Goal: Task Accomplishment & Management: Manage account settings

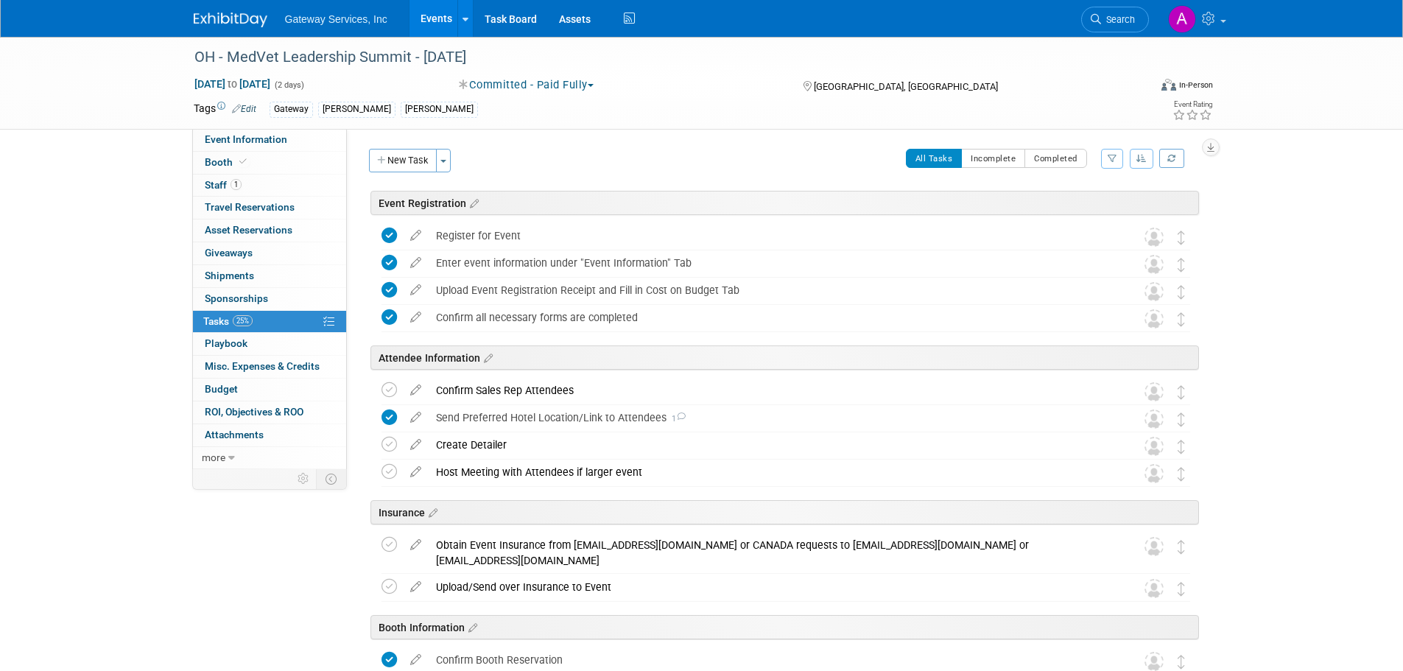
click at [218, 19] on img at bounding box center [231, 20] width 74 height 15
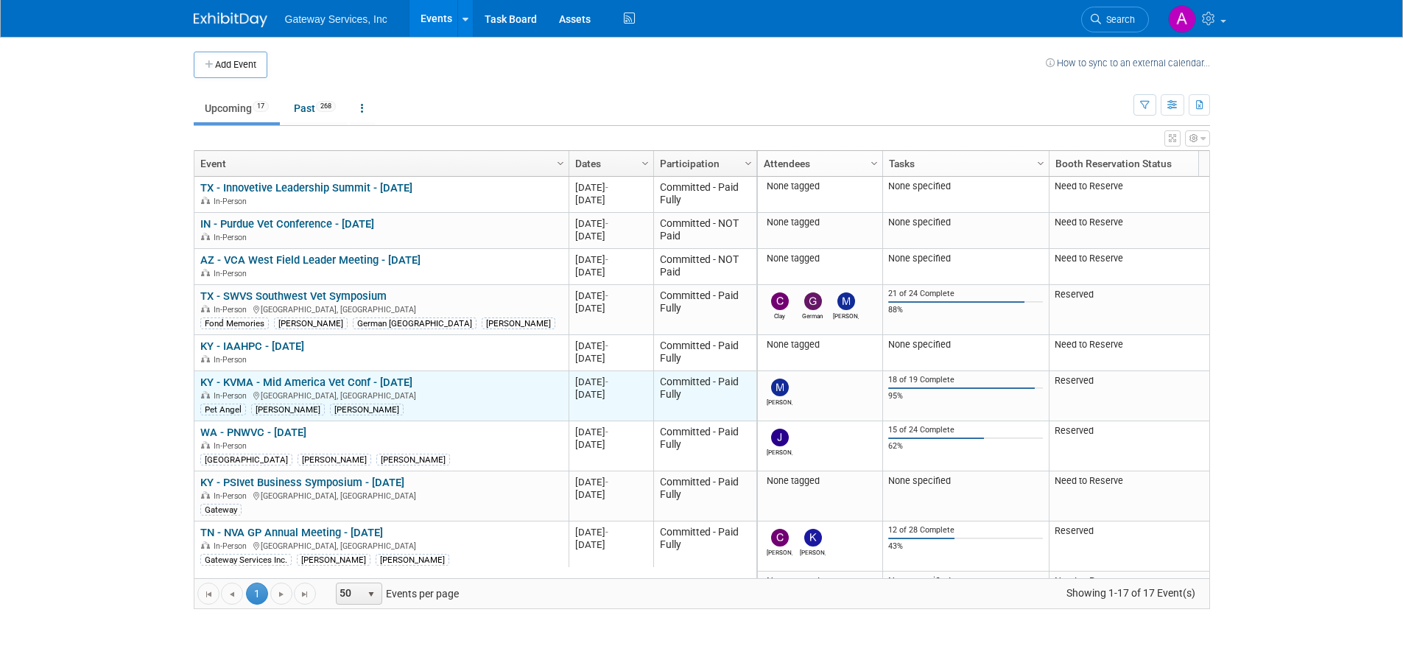
click at [364, 382] on link "KY - KVMA - Mid America Vet Conf - [DATE]" at bounding box center [306, 382] width 212 height 13
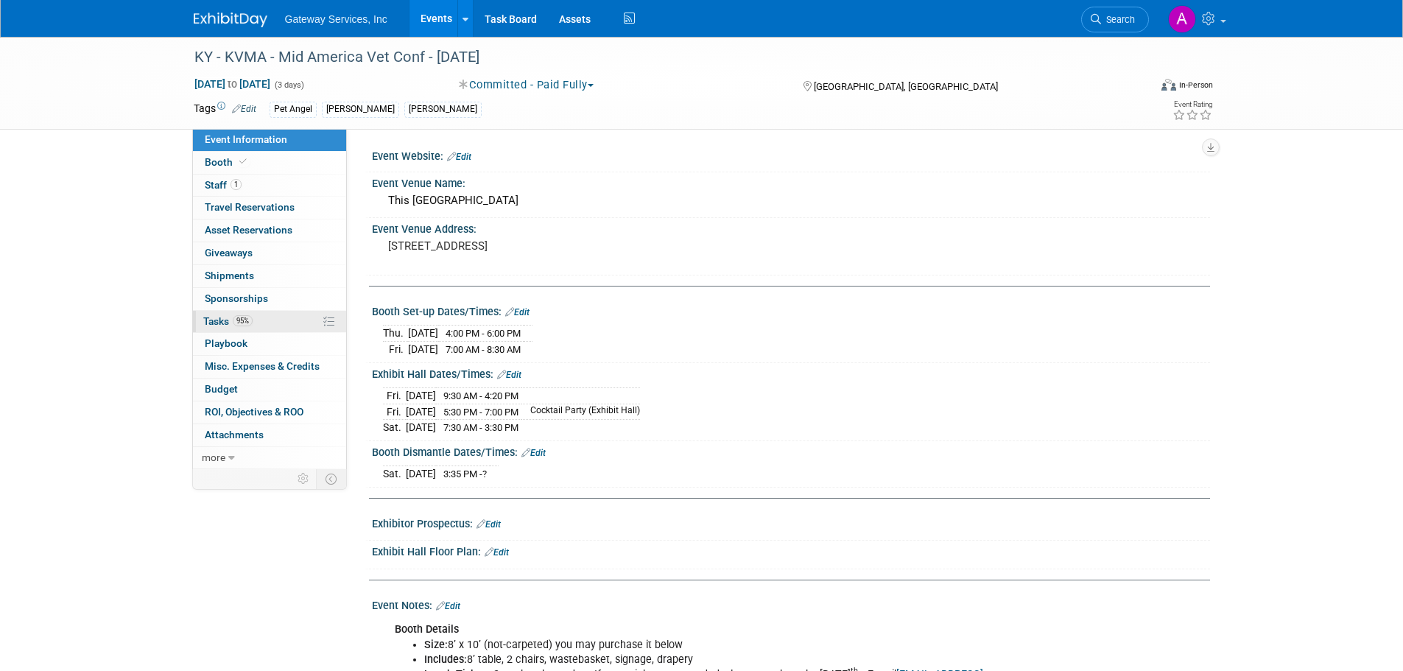
click at [256, 320] on link "95% Tasks 95%" at bounding box center [269, 322] width 153 height 22
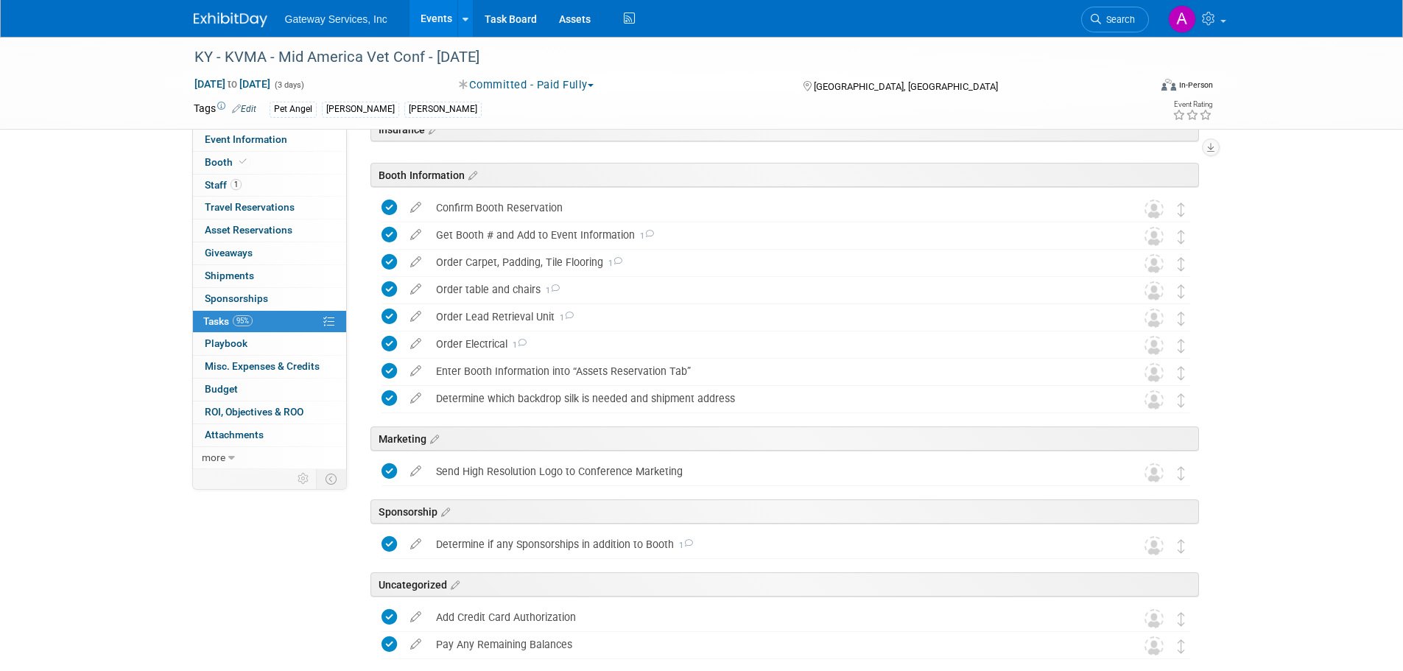
scroll to position [213, 0]
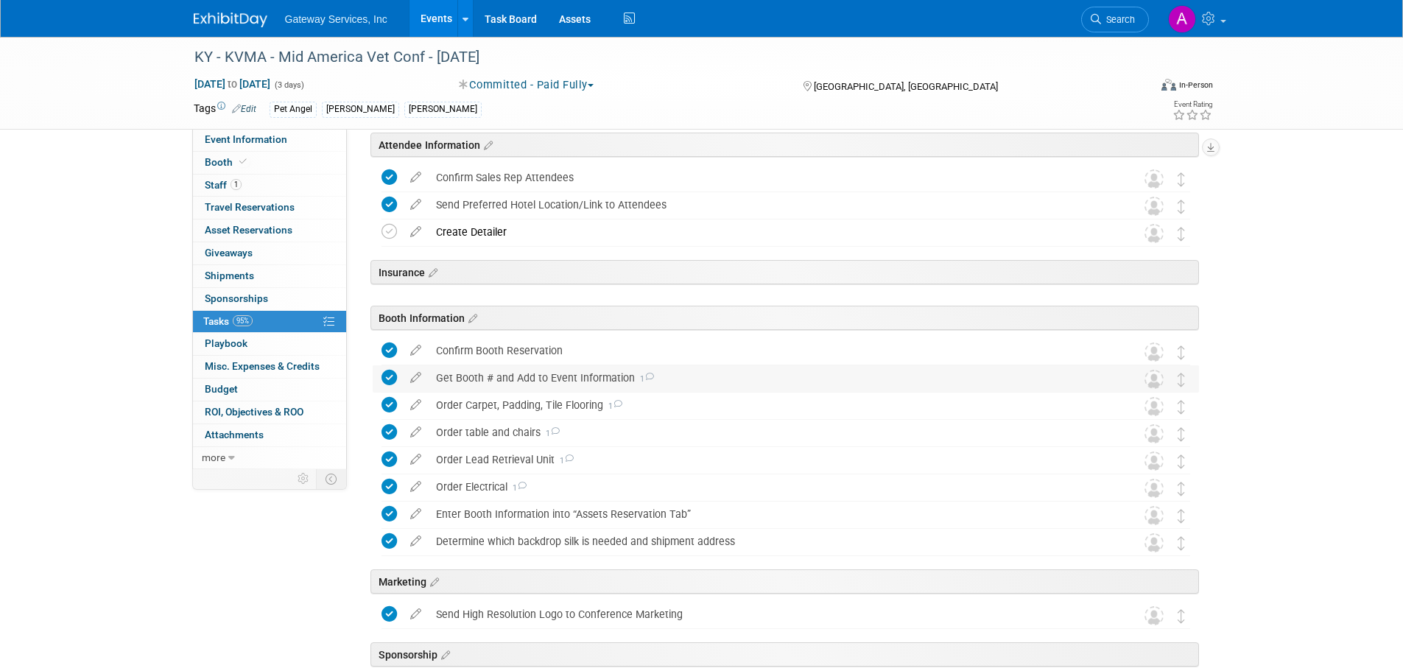
click at [505, 377] on div "Get Booth # and Add to Event Information 1" at bounding box center [772, 377] width 686 height 25
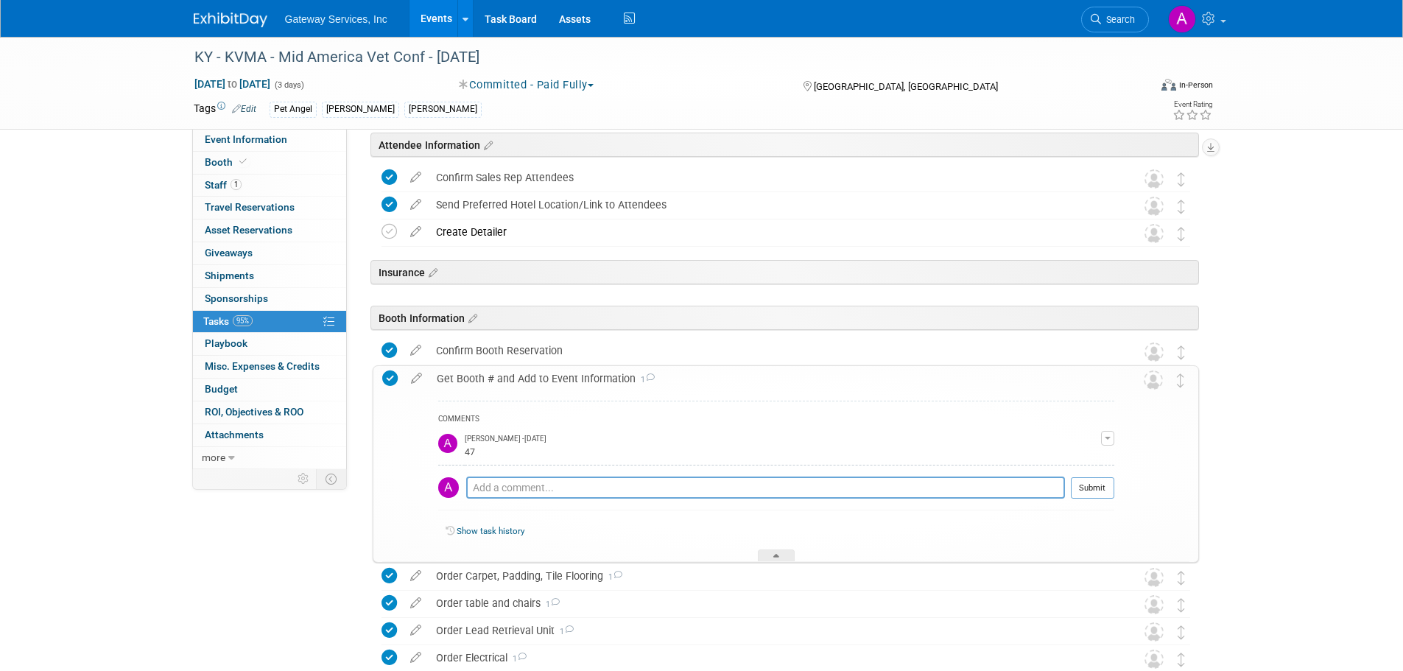
click at [505, 377] on div "Get Booth # and Add to Event Information 1" at bounding box center [771, 378] width 685 height 25
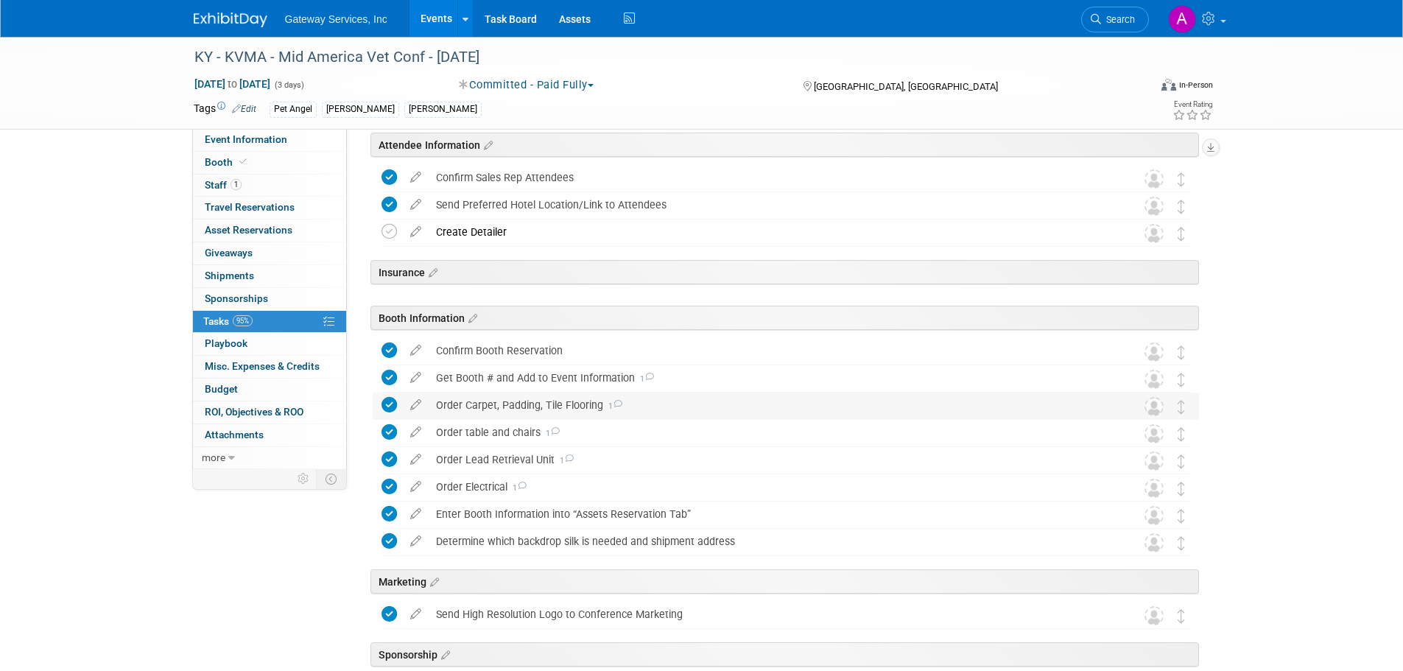
click at [499, 406] on div "Order Carpet, Padding, Tile Flooring 1" at bounding box center [772, 405] width 686 height 25
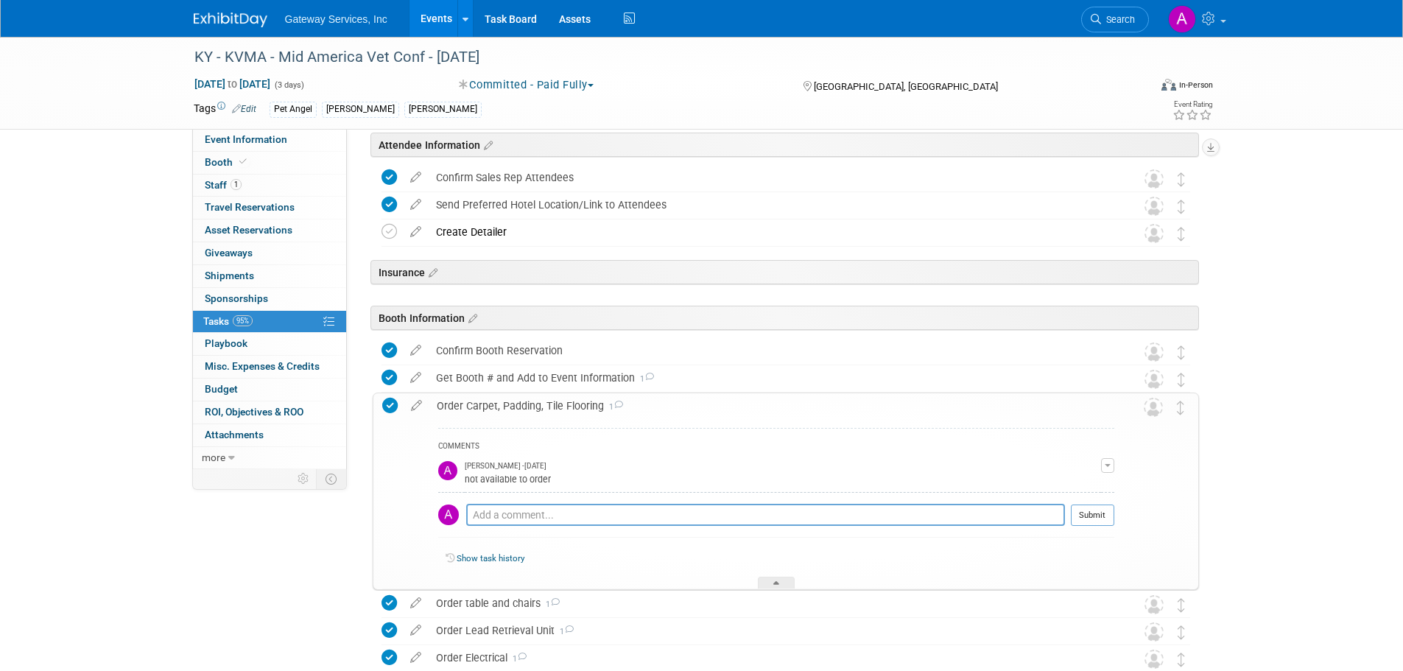
click at [499, 406] on div "Order Carpet, Padding, Tile Flooring 1" at bounding box center [771, 405] width 685 height 25
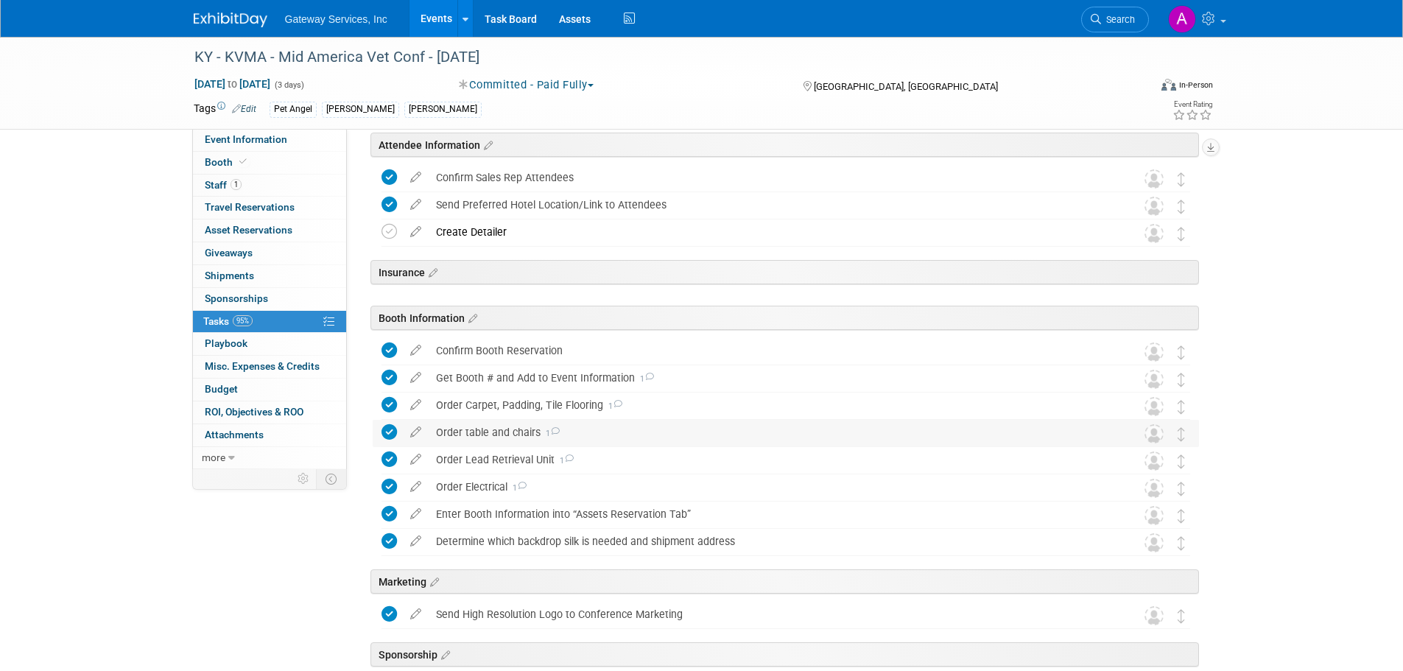
click at [485, 429] on div "Order table and chairs 1" at bounding box center [772, 432] width 686 height 25
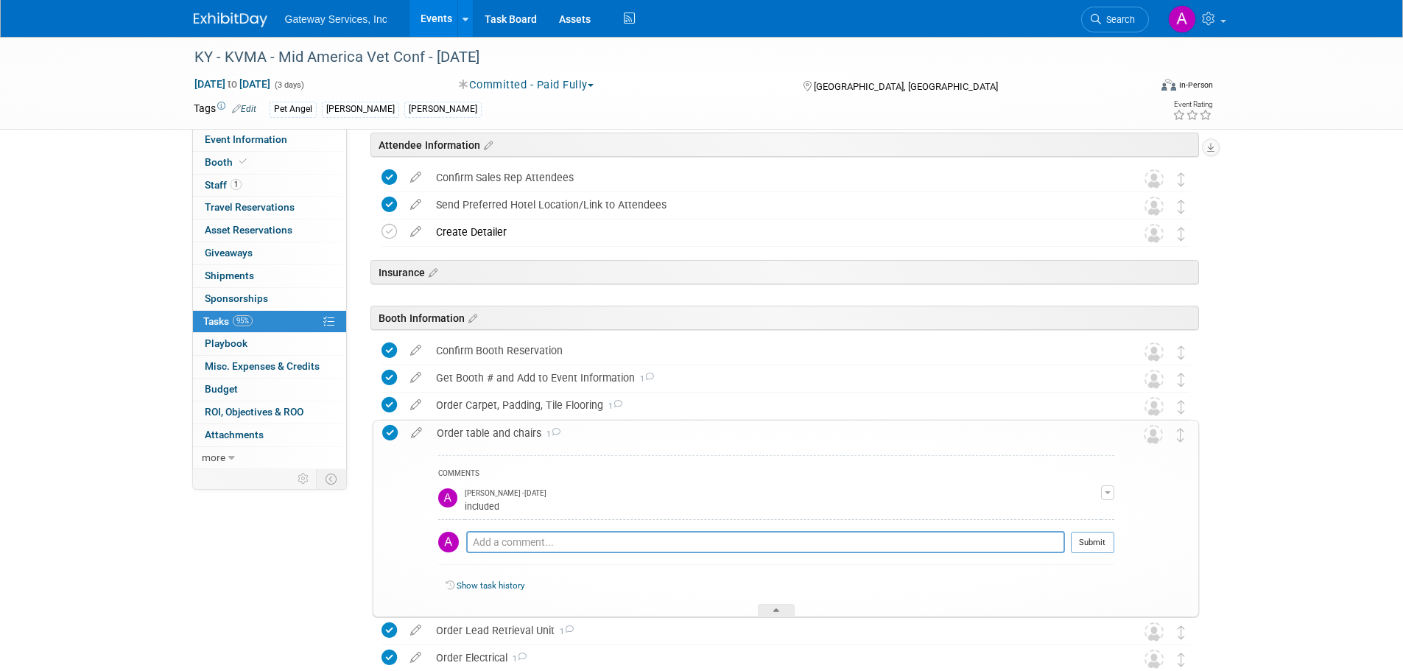
click at [485, 429] on div "Order table and chairs 1" at bounding box center [771, 433] width 685 height 25
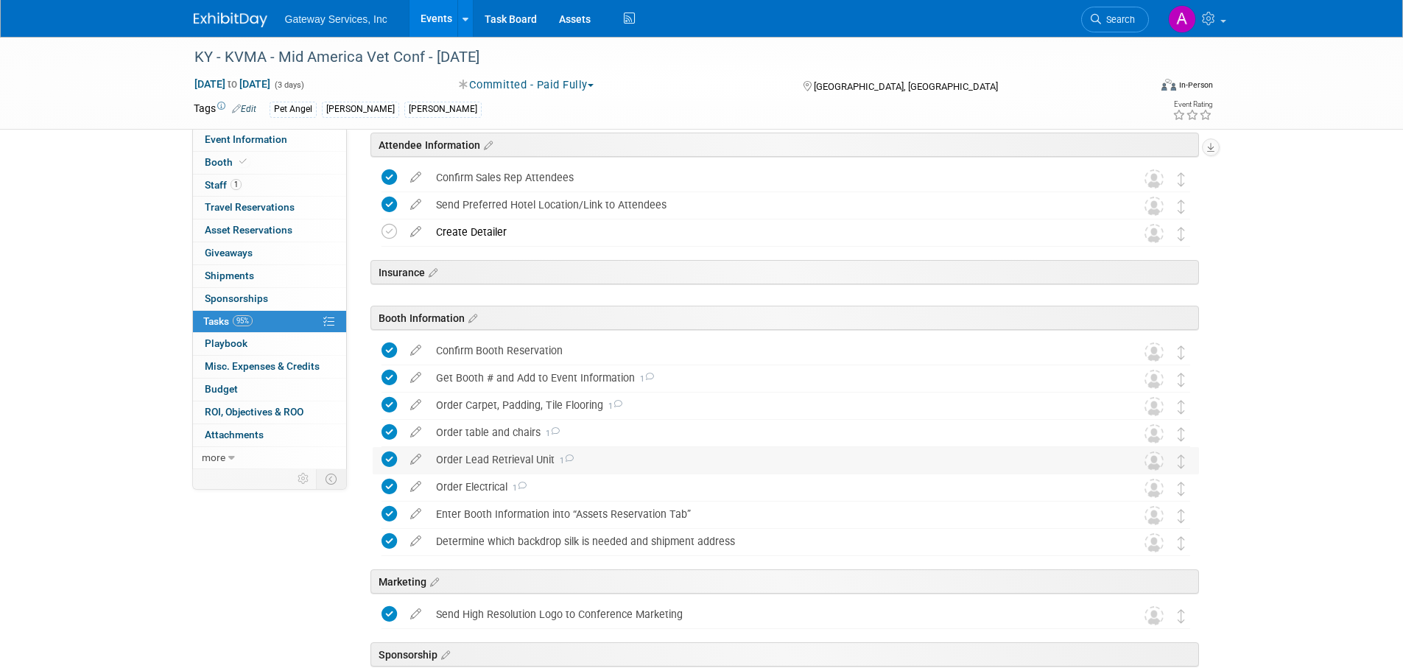
click at [486, 460] on div "Order Lead Retrieval Unit 1" at bounding box center [772, 459] width 686 height 25
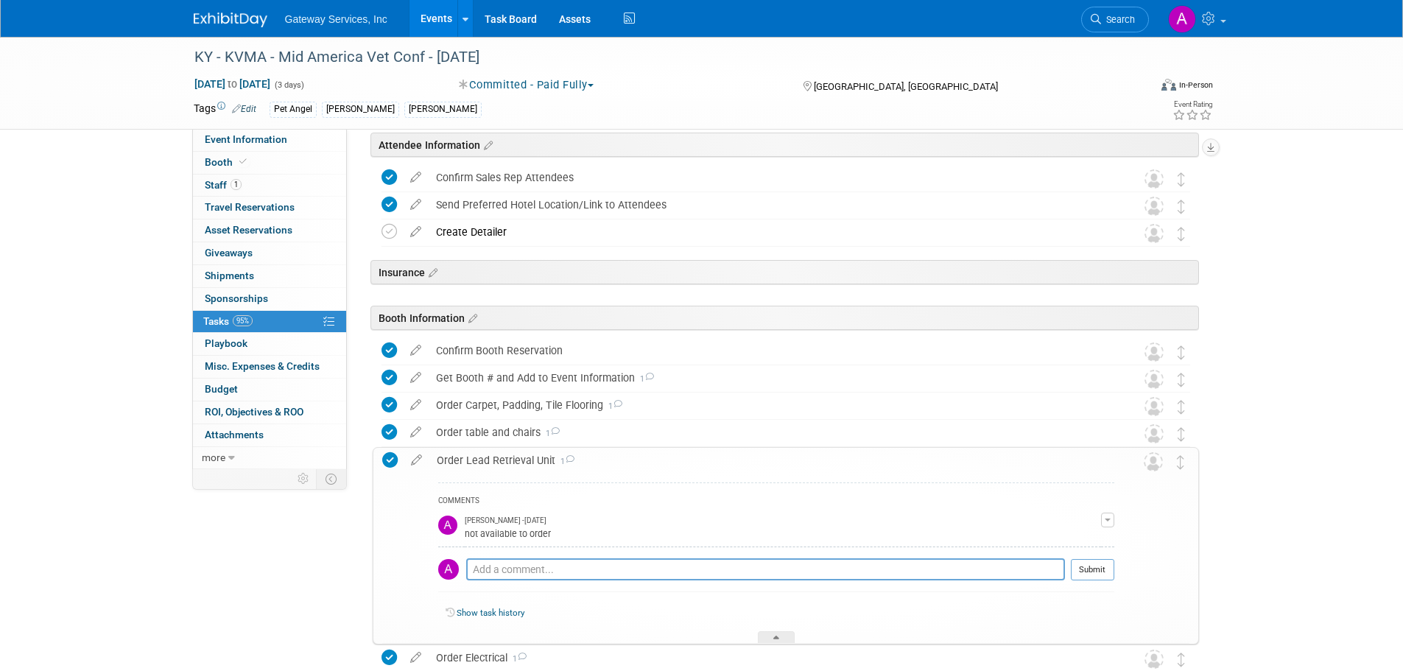
click at [486, 460] on div "Order Lead Retrieval Unit 1" at bounding box center [771, 460] width 685 height 25
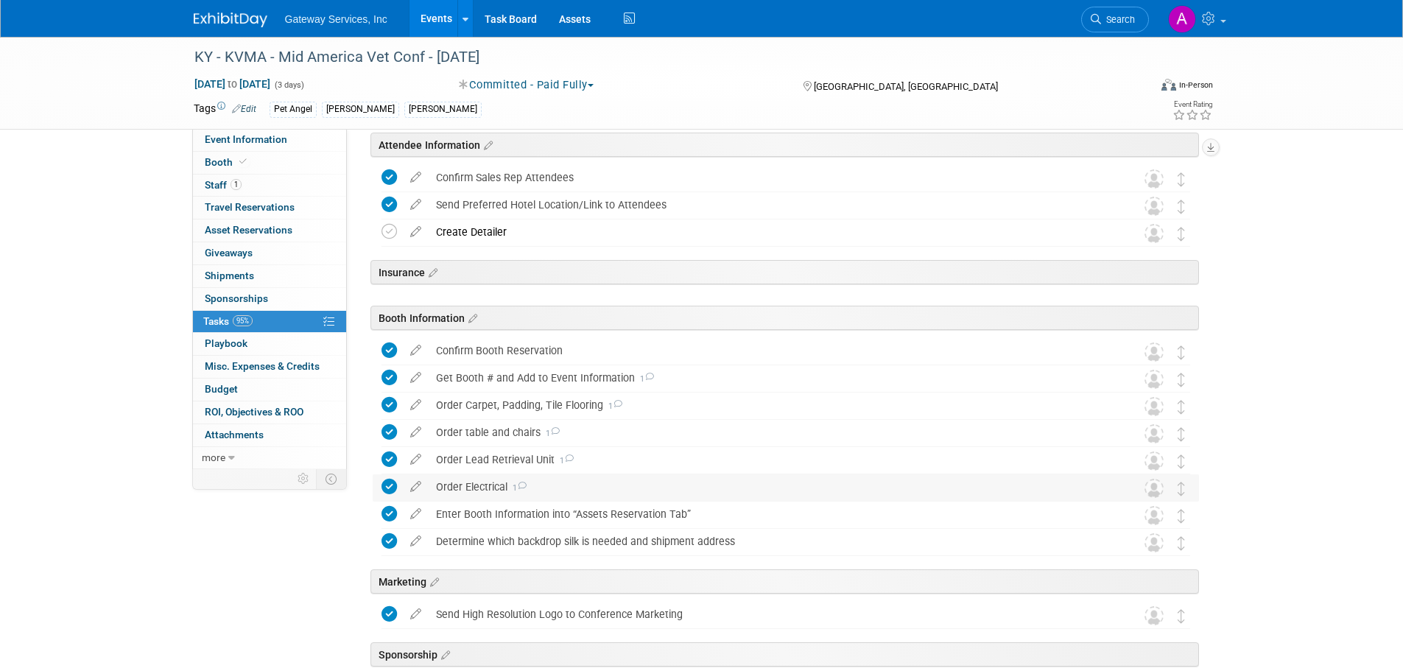
click at [483, 482] on div "Order Electrical 1" at bounding box center [772, 486] width 686 height 25
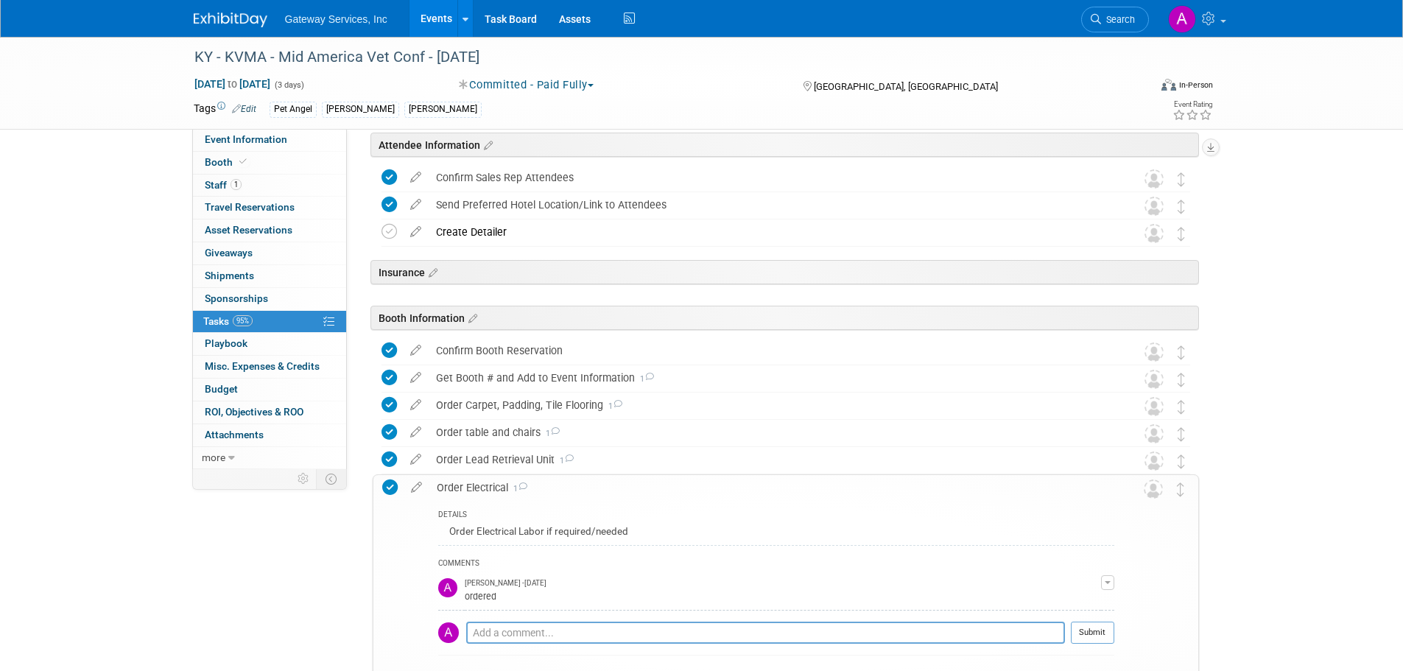
click at [483, 482] on div "Order Electrical 1" at bounding box center [771, 487] width 685 height 25
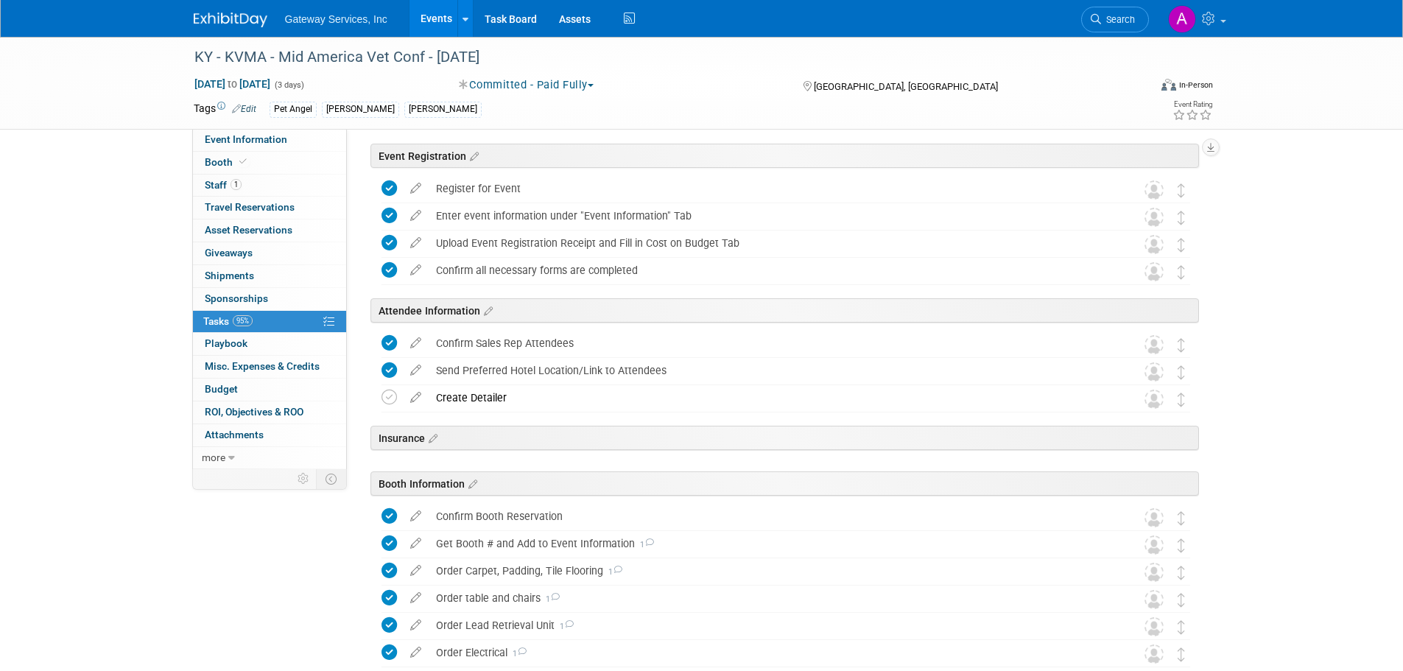
scroll to position [0, 0]
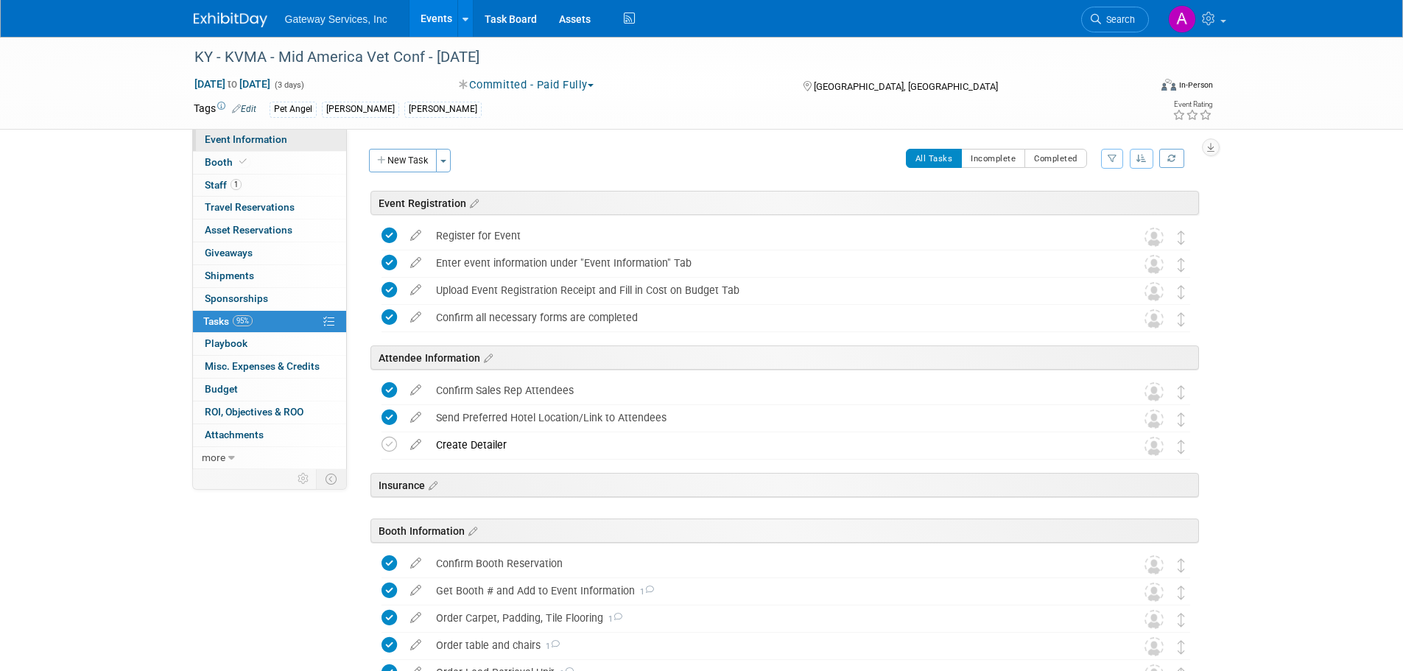
click at [286, 137] on link "Event Information" at bounding box center [269, 140] width 153 height 22
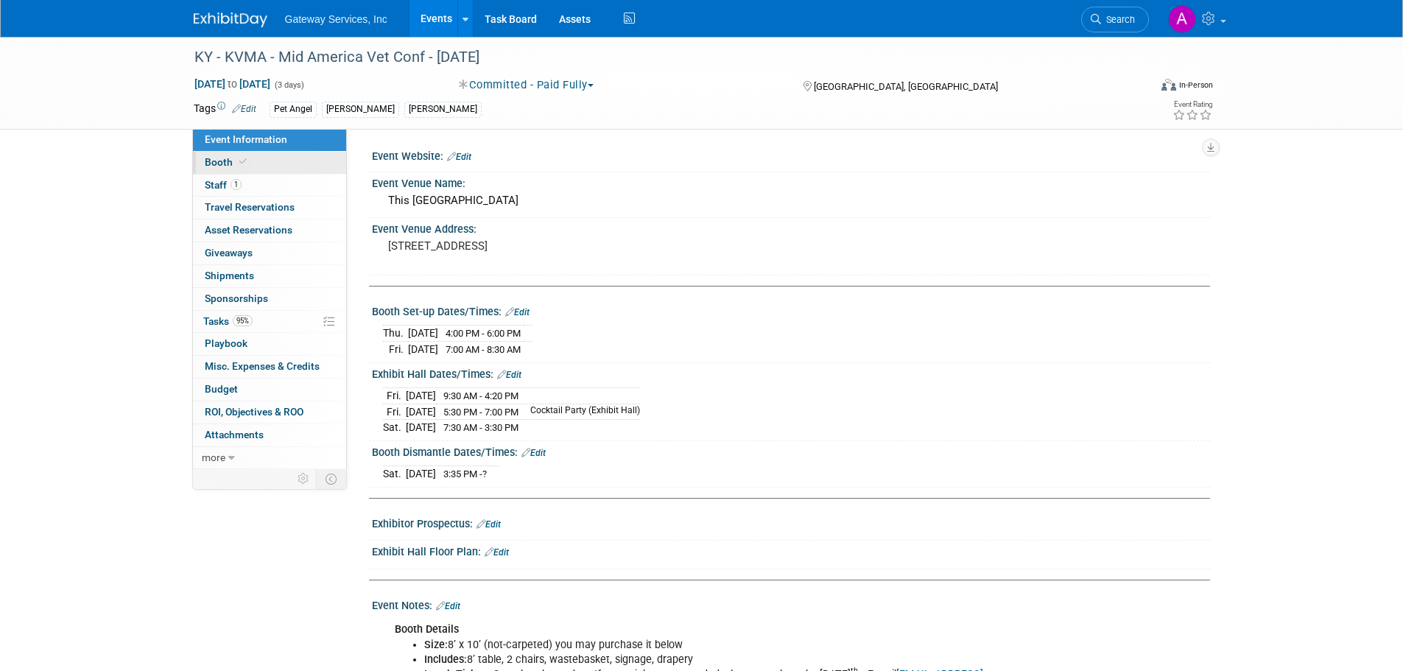
click at [250, 168] on link "Booth" at bounding box center [269, 163] width 153 height 22
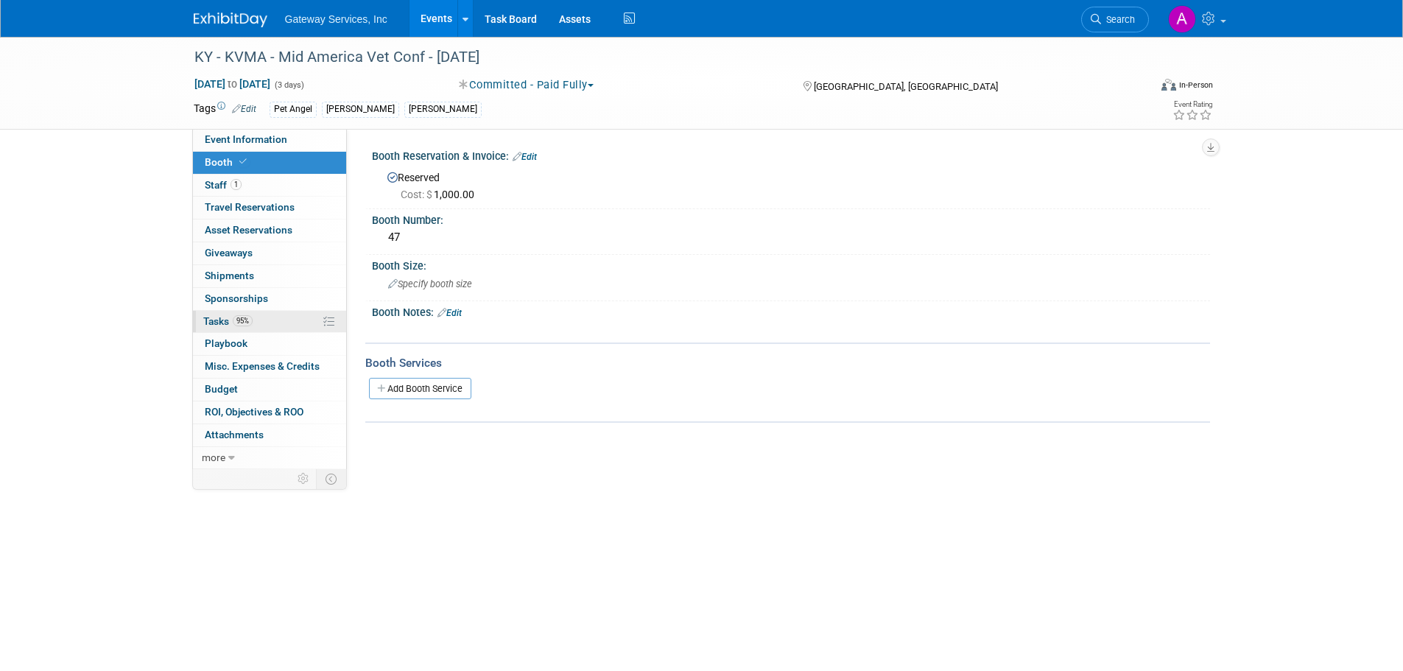
click at [289, 322] on link "95% Tasks 95%" at bounding box center [269, 322] width 153 height 22
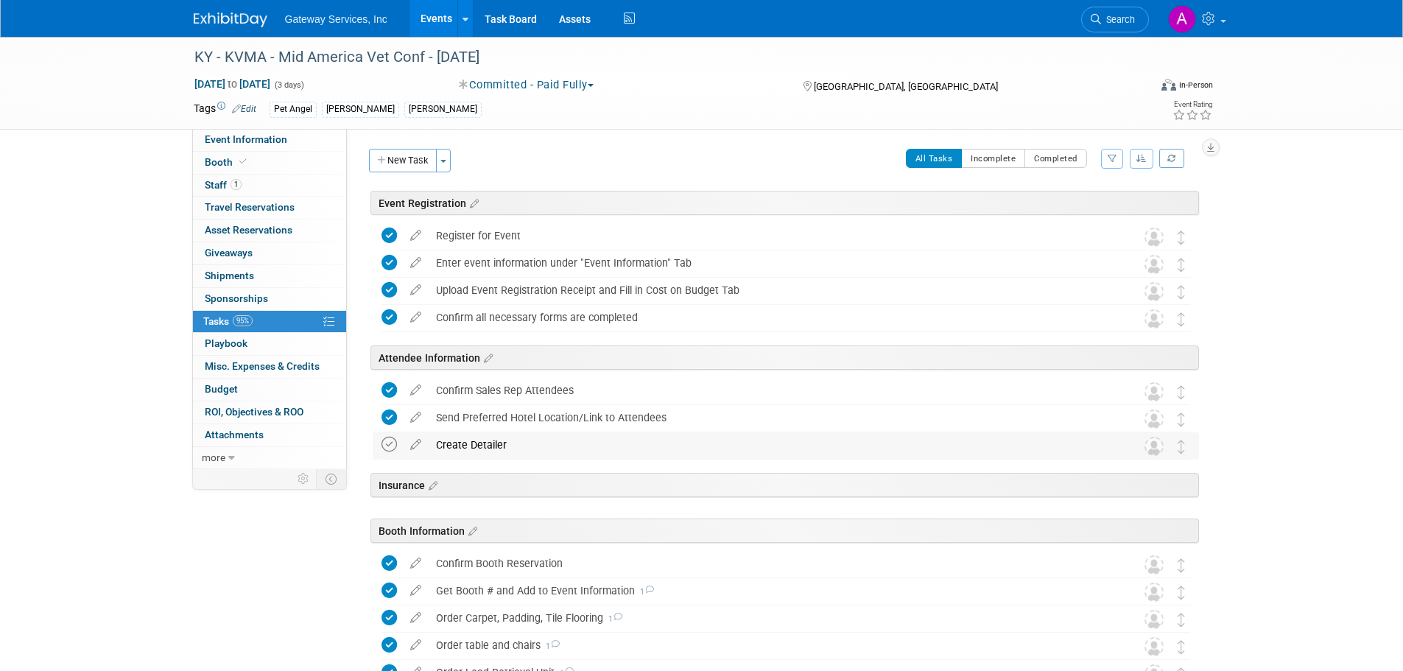
click at [382, 448] on icon at bounding box center [389, 444] width 15 height 15
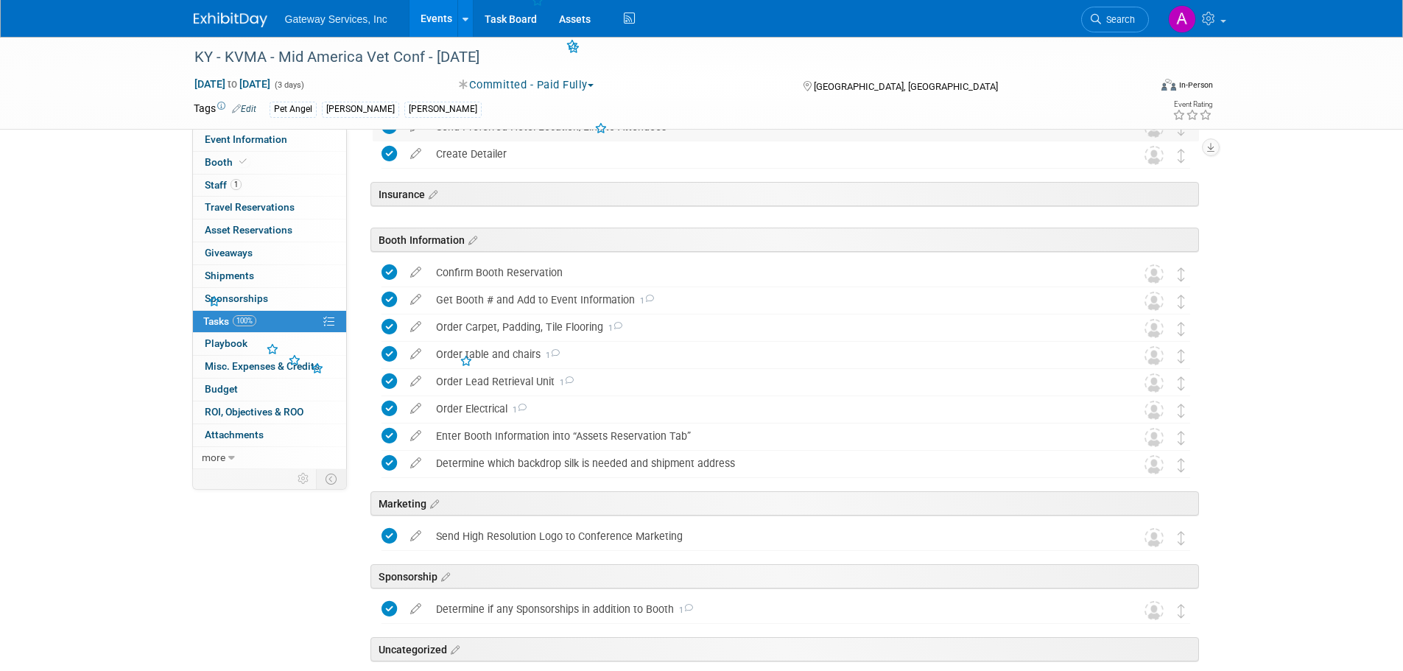
scroll to position [295, 0]
click at [543, 327] on div "Order Carpet, Padding, Tile Flooring 1" at bounding box center [772, 323] width 686 height 25
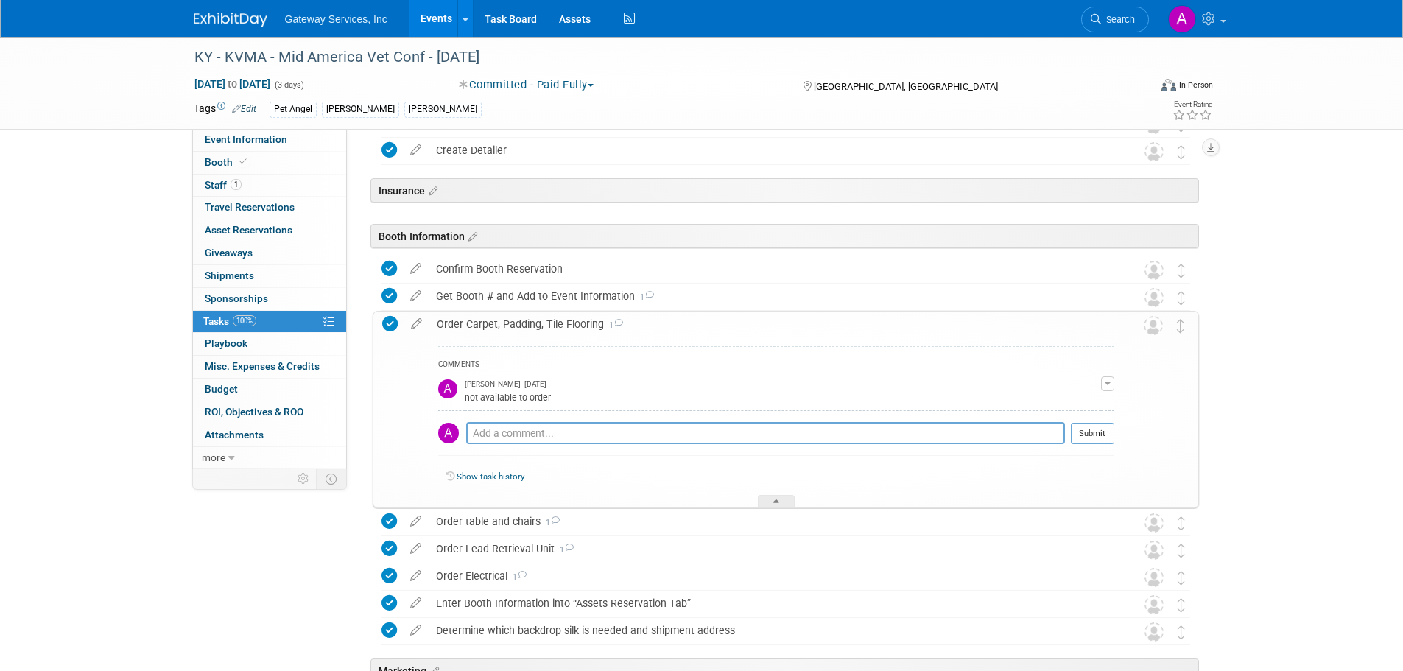
click at [543, 327] on div "Order Carpet, Padding, Tile Flooring 1" at bounding box center [771, 324] width 685 height 25
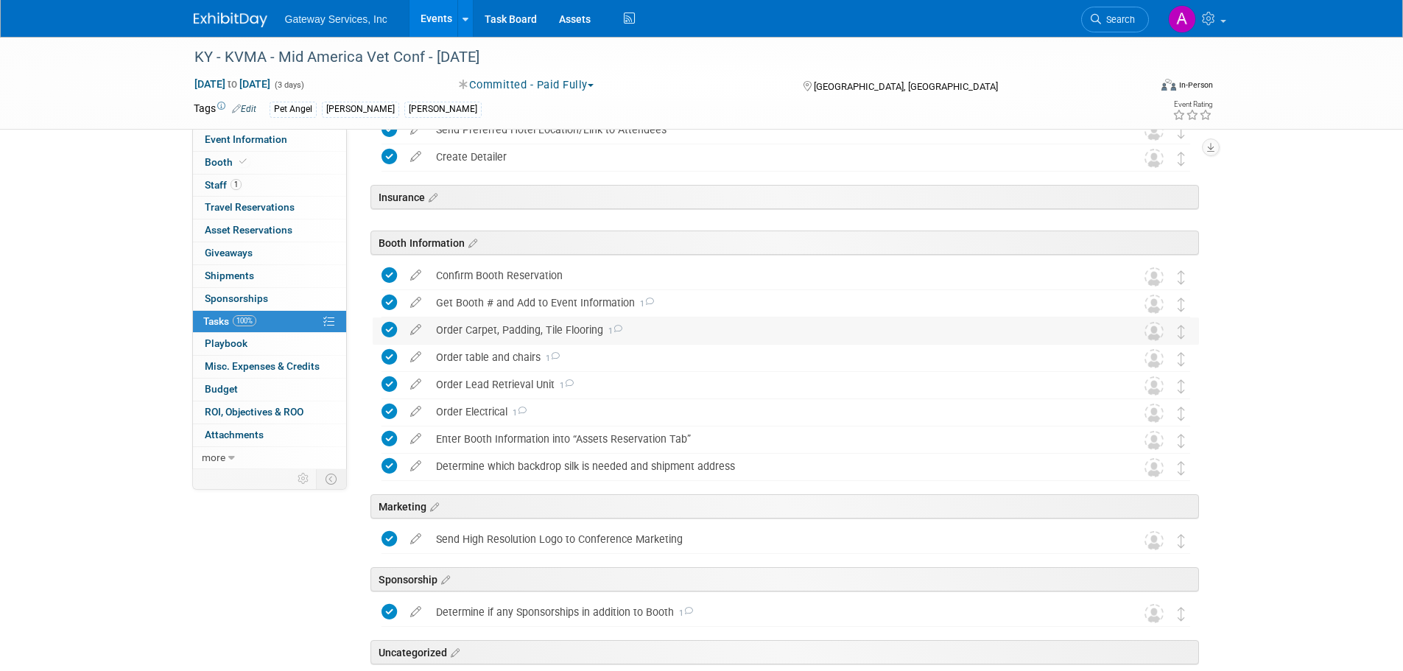
scroll to position [286, 0]
click at [493, 379] on div "Order Lead Retrieval Unit 1" at bounding box center [772, 385] width 686 height 25
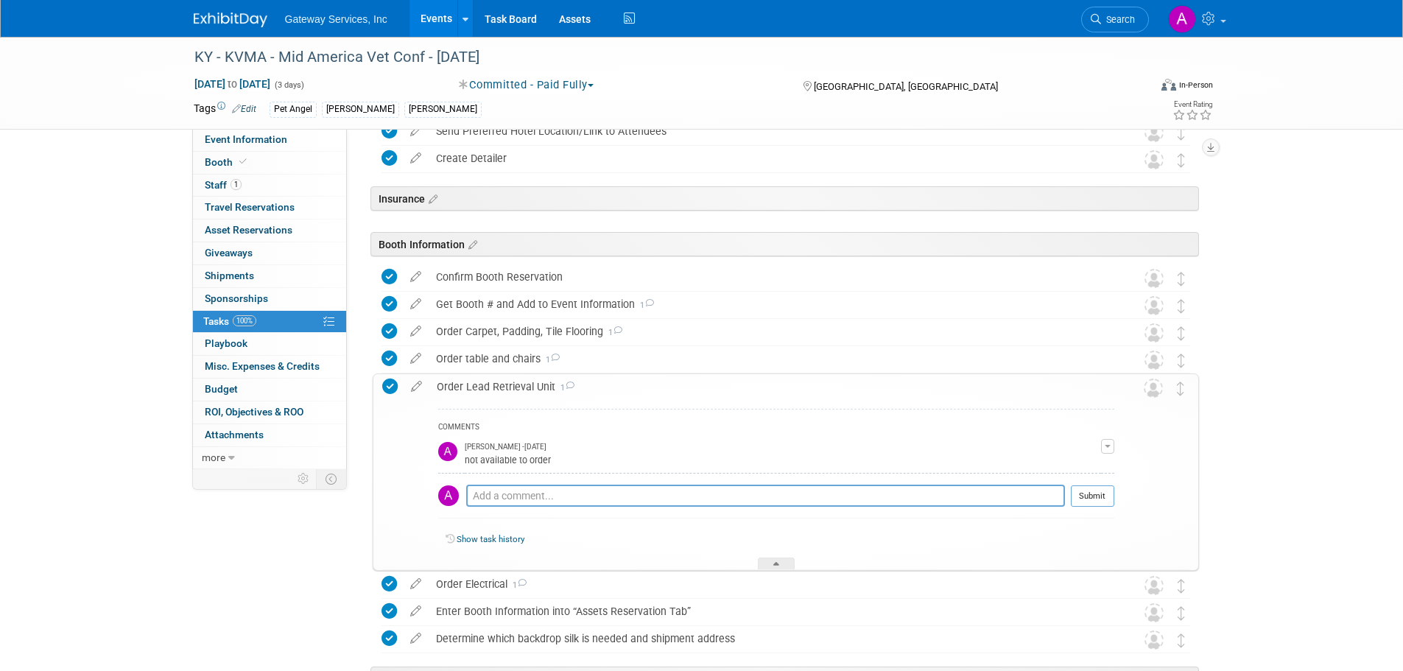
click at [493, 379] on div "Order Lead Retrieval Unit 1" at bounding box center [771, 386] width 685 height 25
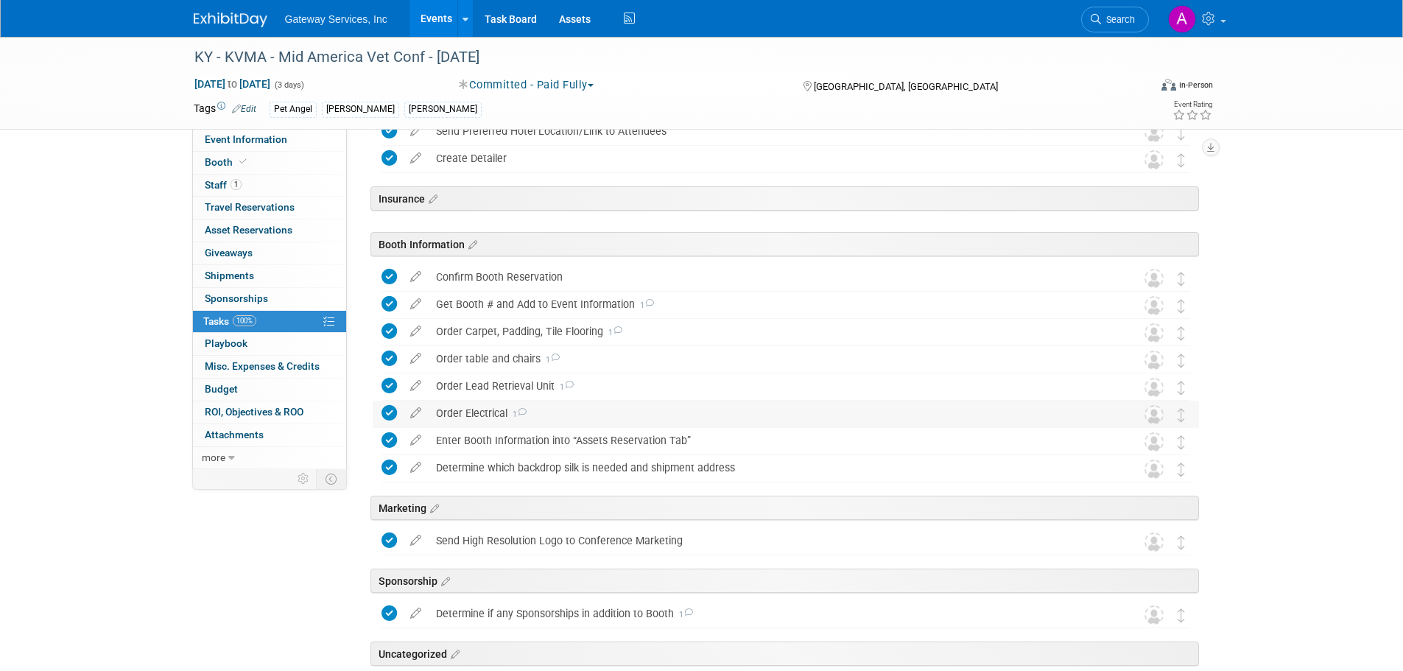
click at [484, 411] on div "Order Electrical 1" at bounding box center [772, 413] width 686 height 25
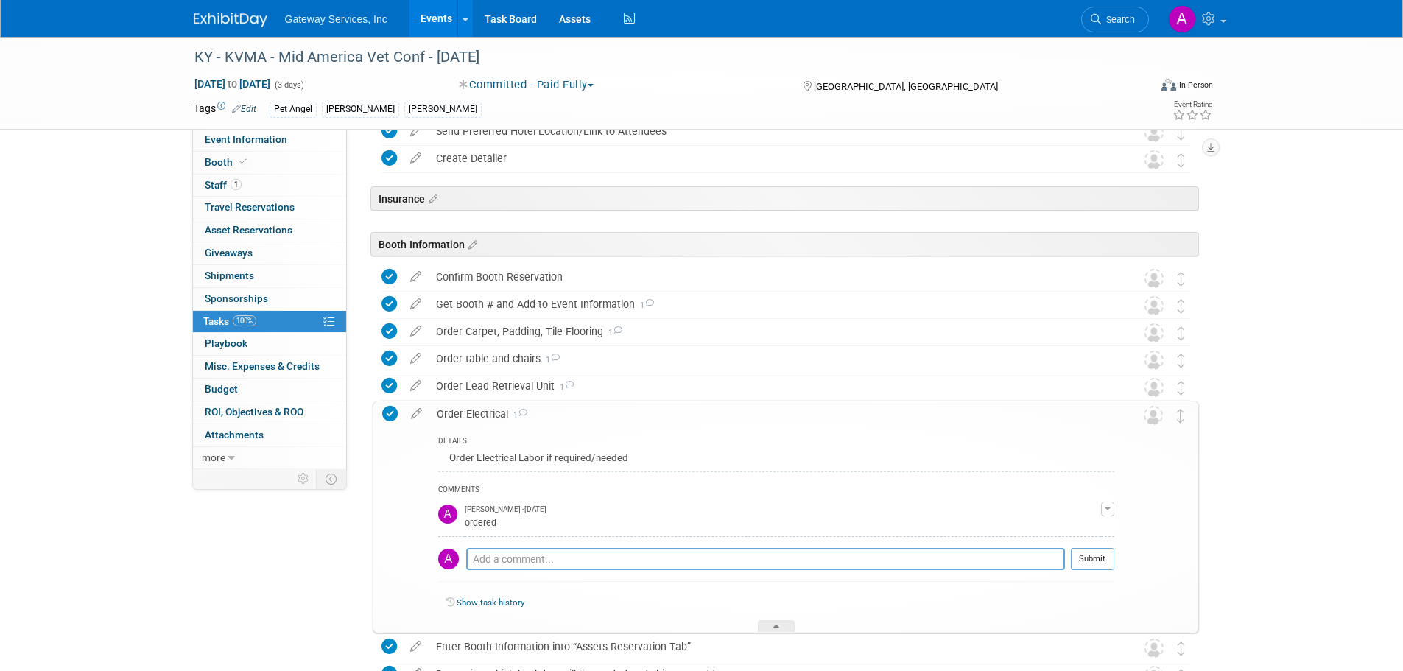
click at [484, 411] on div "Order Electrical 1" at bounding box center [771, 413] width 685 height 25
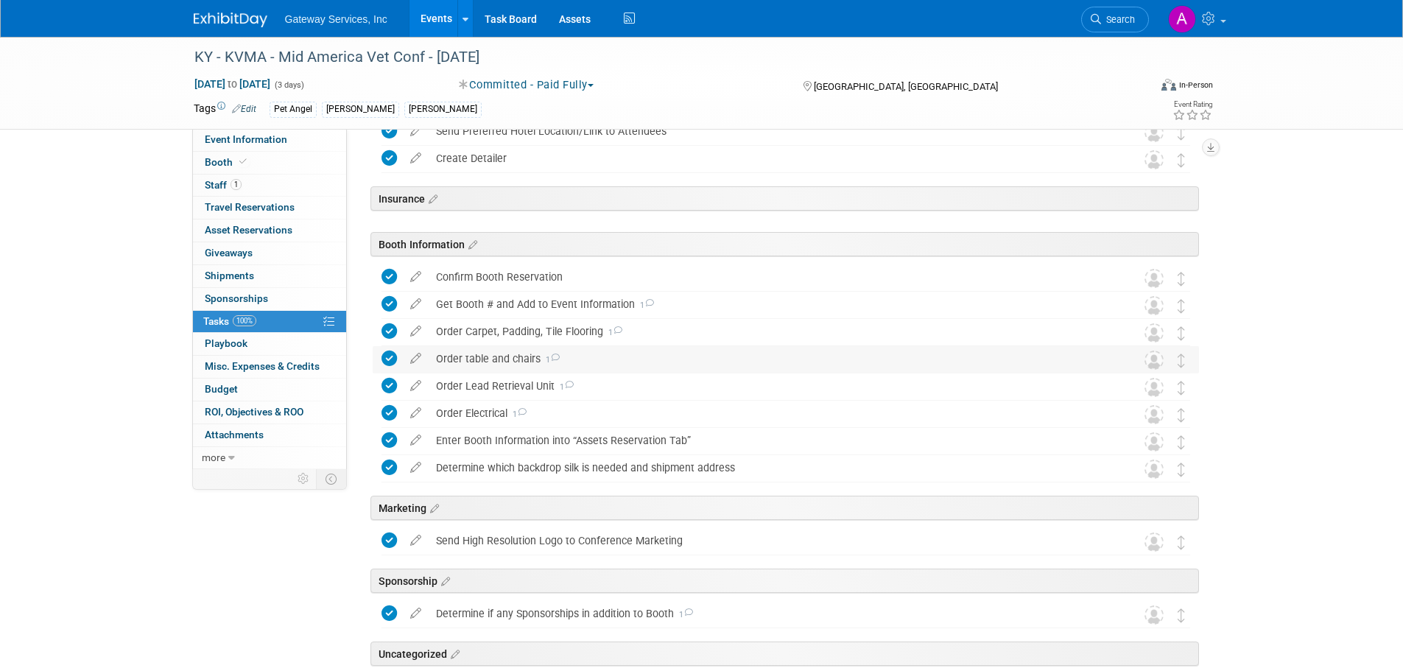
click at [498, 357] on div "Order table and chairs 1" at bounding box center [772, 358] width 686 height 25
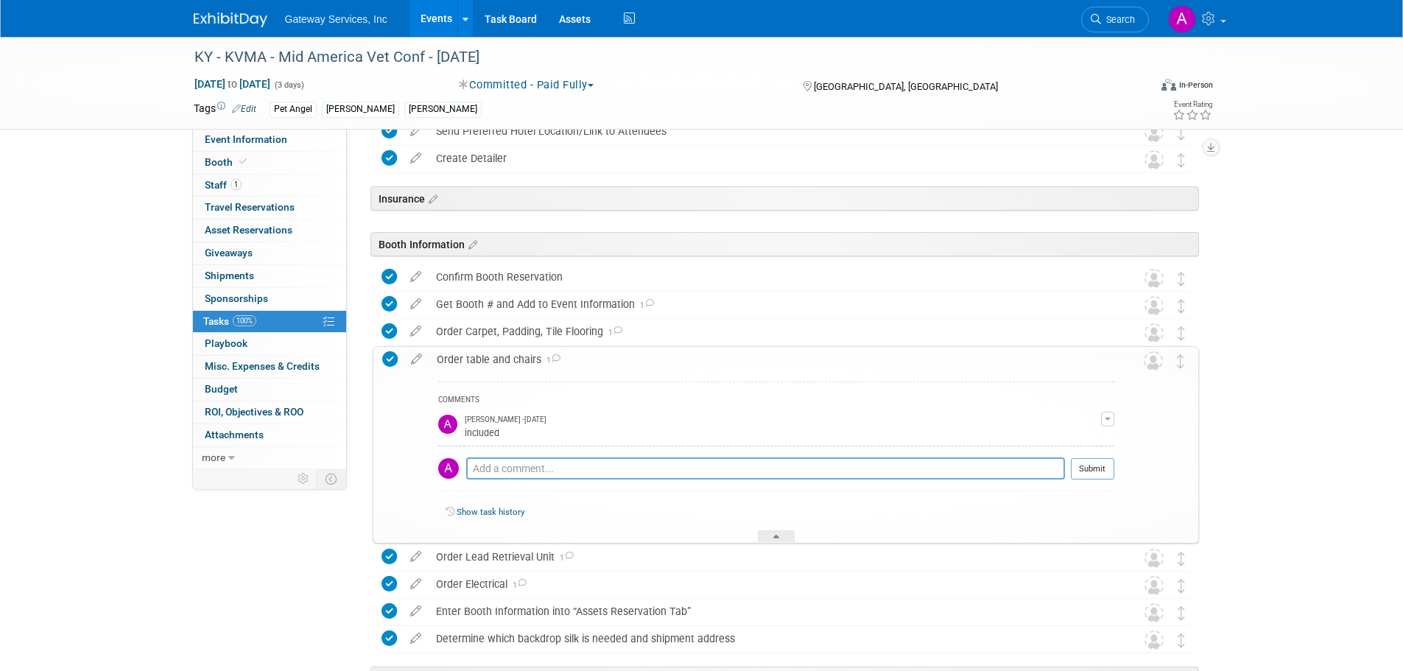
click at [524, 357] on div "Order table and chairs 1" at bounding box center [771, 359] width 685 height 25
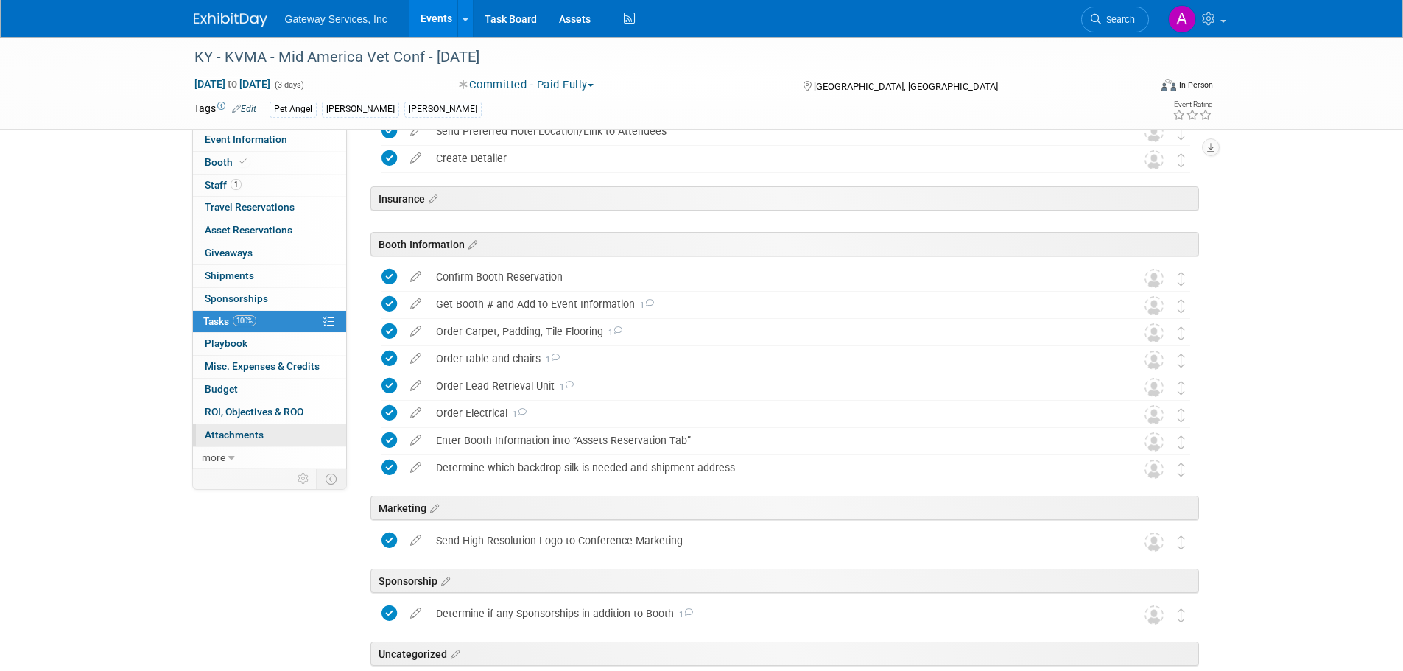
click at [263, 436] on link "0 Attachments 0" at bounding box center [269, 435] width 153 height 22
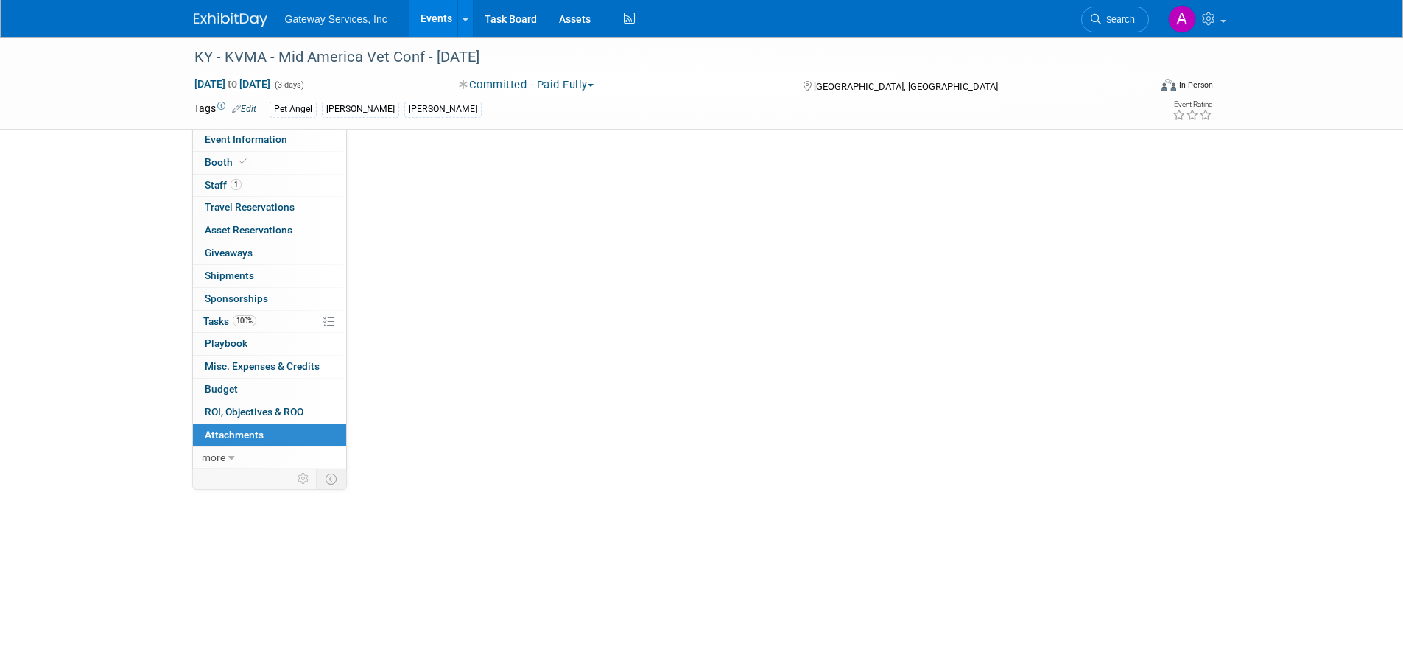
scroll to position [0, 0]
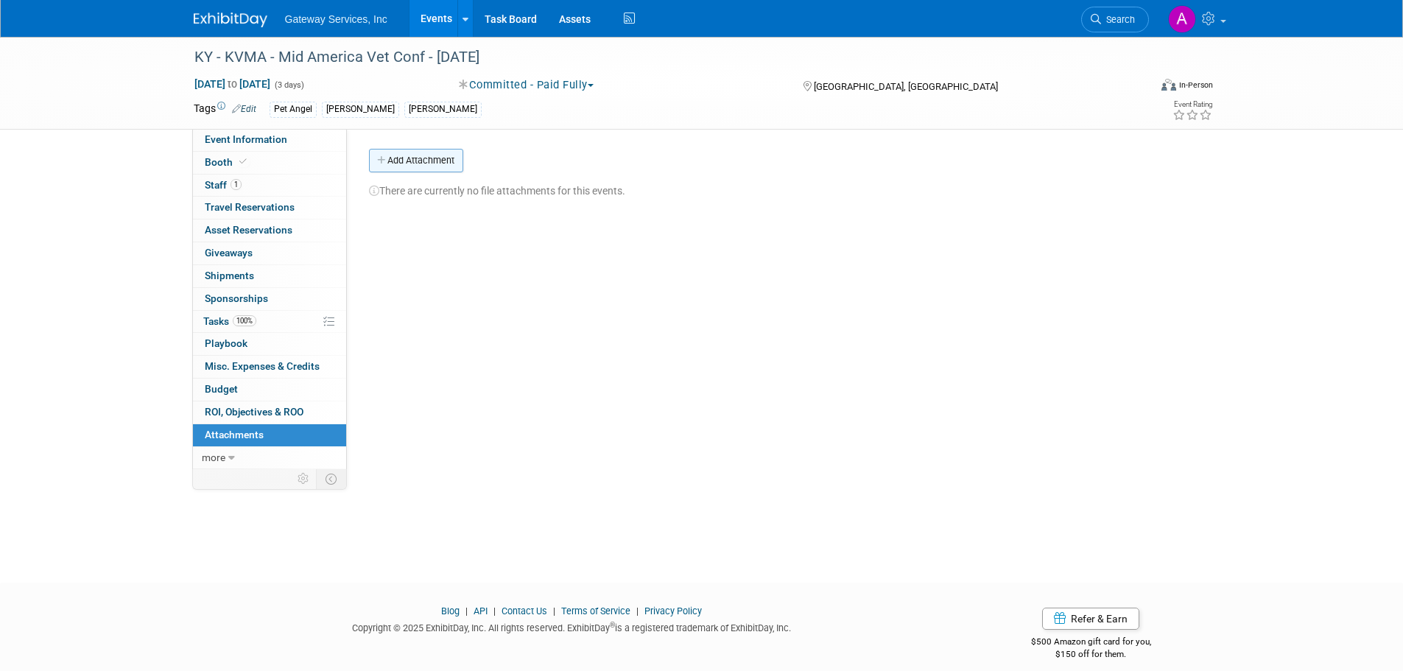
click at [418, 171] on button "Add Attachment" at bounding box center [416, 161] width 94 height 24
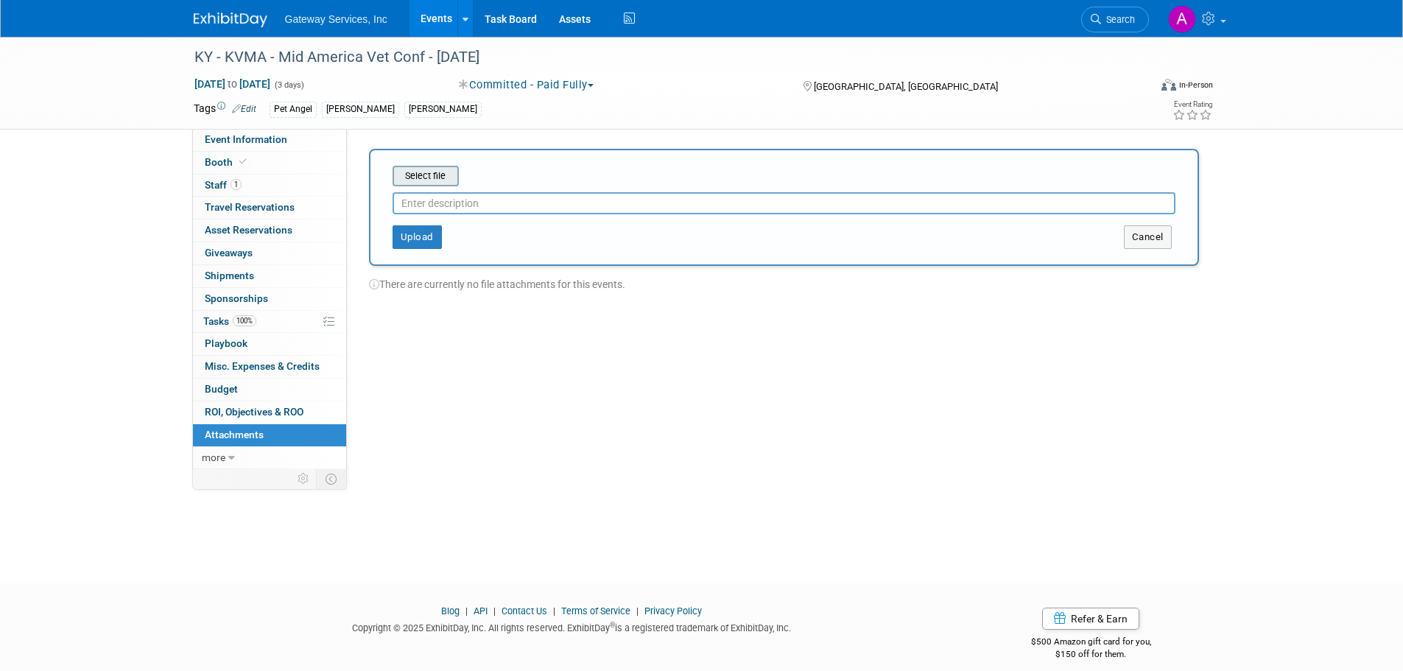
click at [414, 175] on input "file" at bounding box center [369, 176] width 175 height 18
type input "detailer"
click at [419, 232] on button "Upload" at bounding box center [417, 231] width 49 height 24
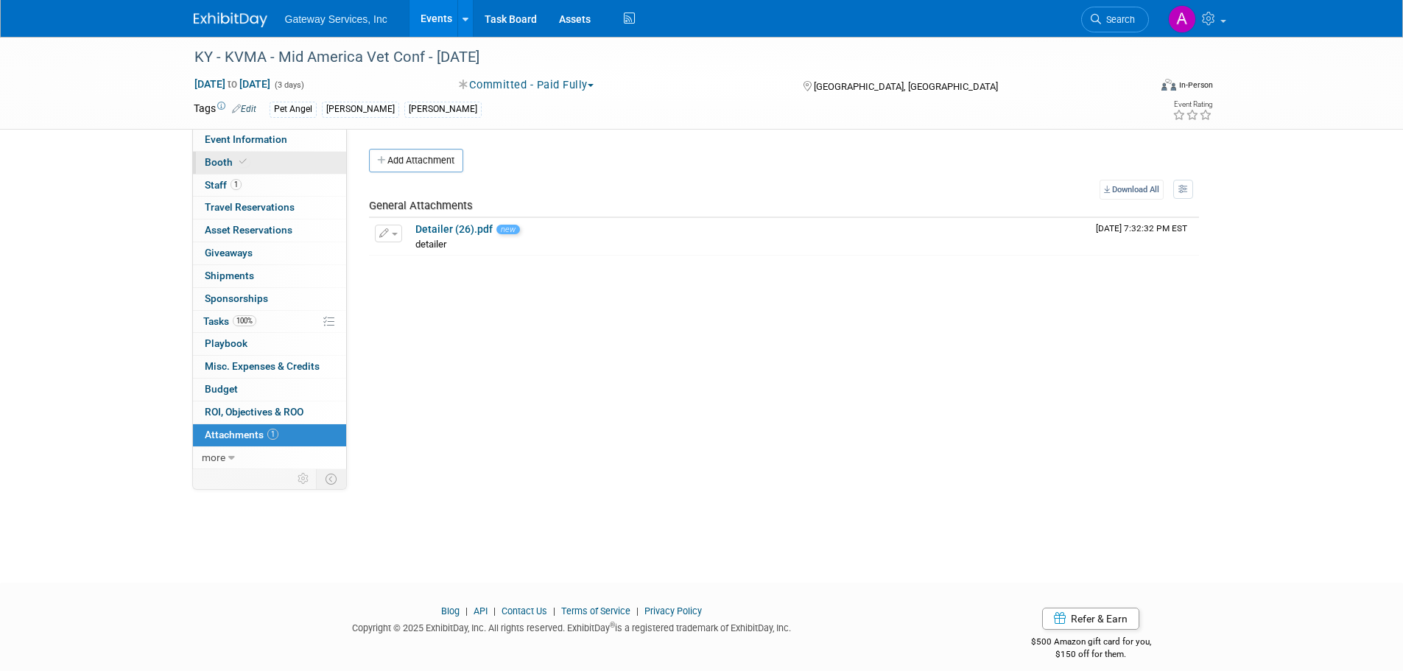
click at [239, 158] on icon at bounding box center [242, 162] width 7 height 8
